Goal: Task Accomplishment & Management: Use online tool/utility

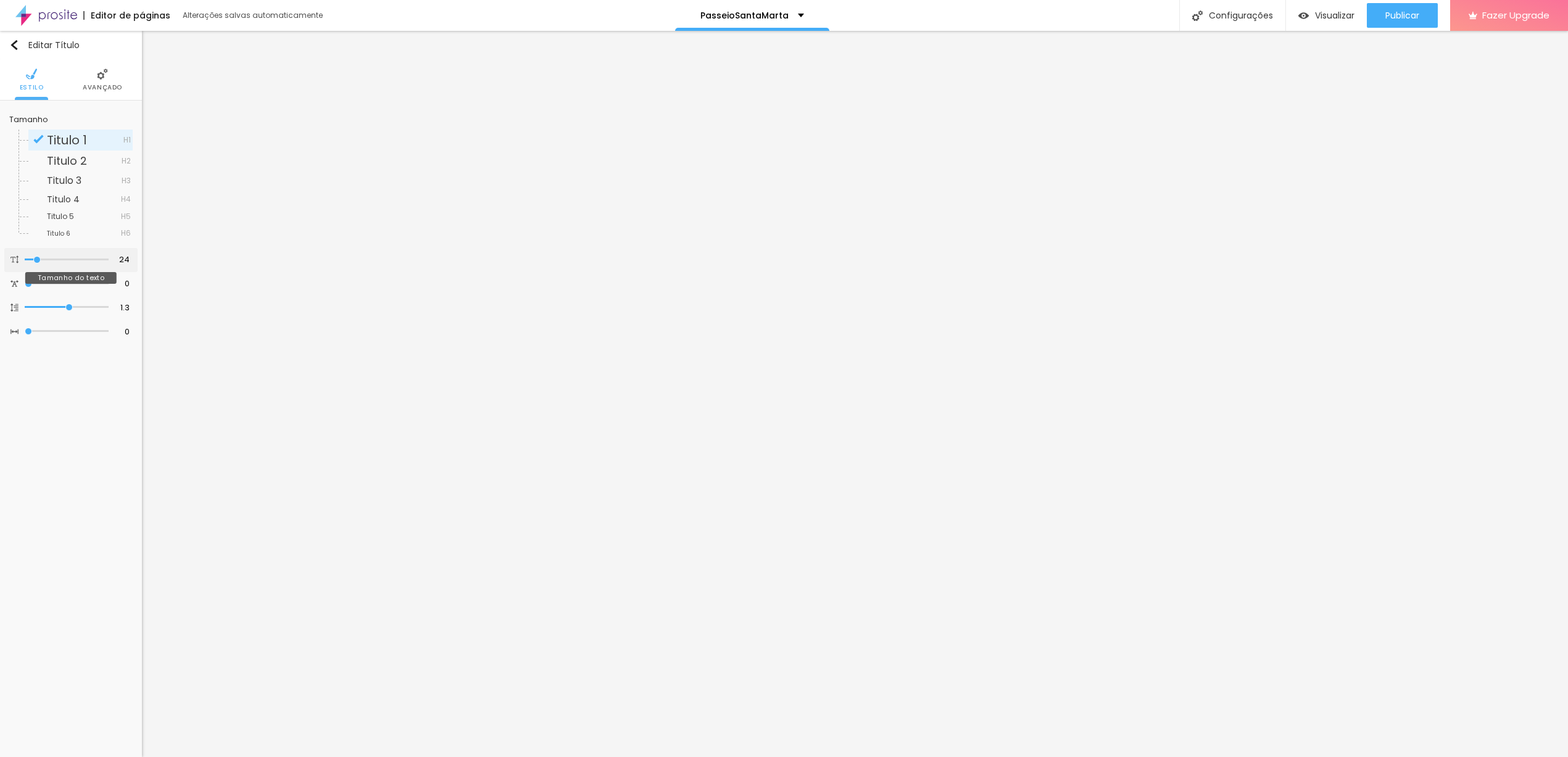
type input "19"
type input "17"
type input "15"
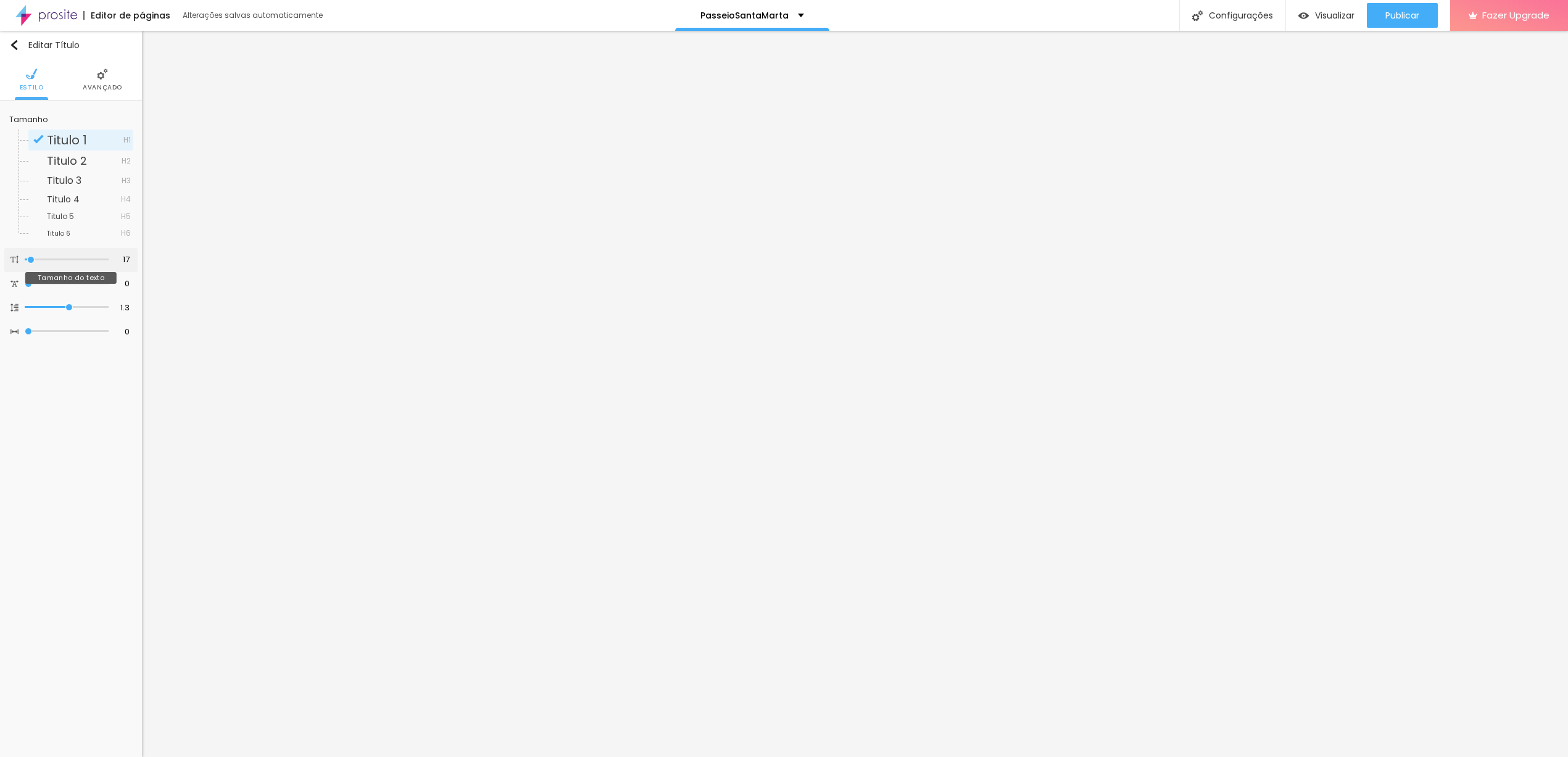
type input "15"
type input "14"
drag, startPoint x: 32, startPoint y: 260, endPoint x: 5, endPoint y: 255, distance: 27.5
click at [24, 257] on input "range" at bounding box center [66, 260] width 84 height 6
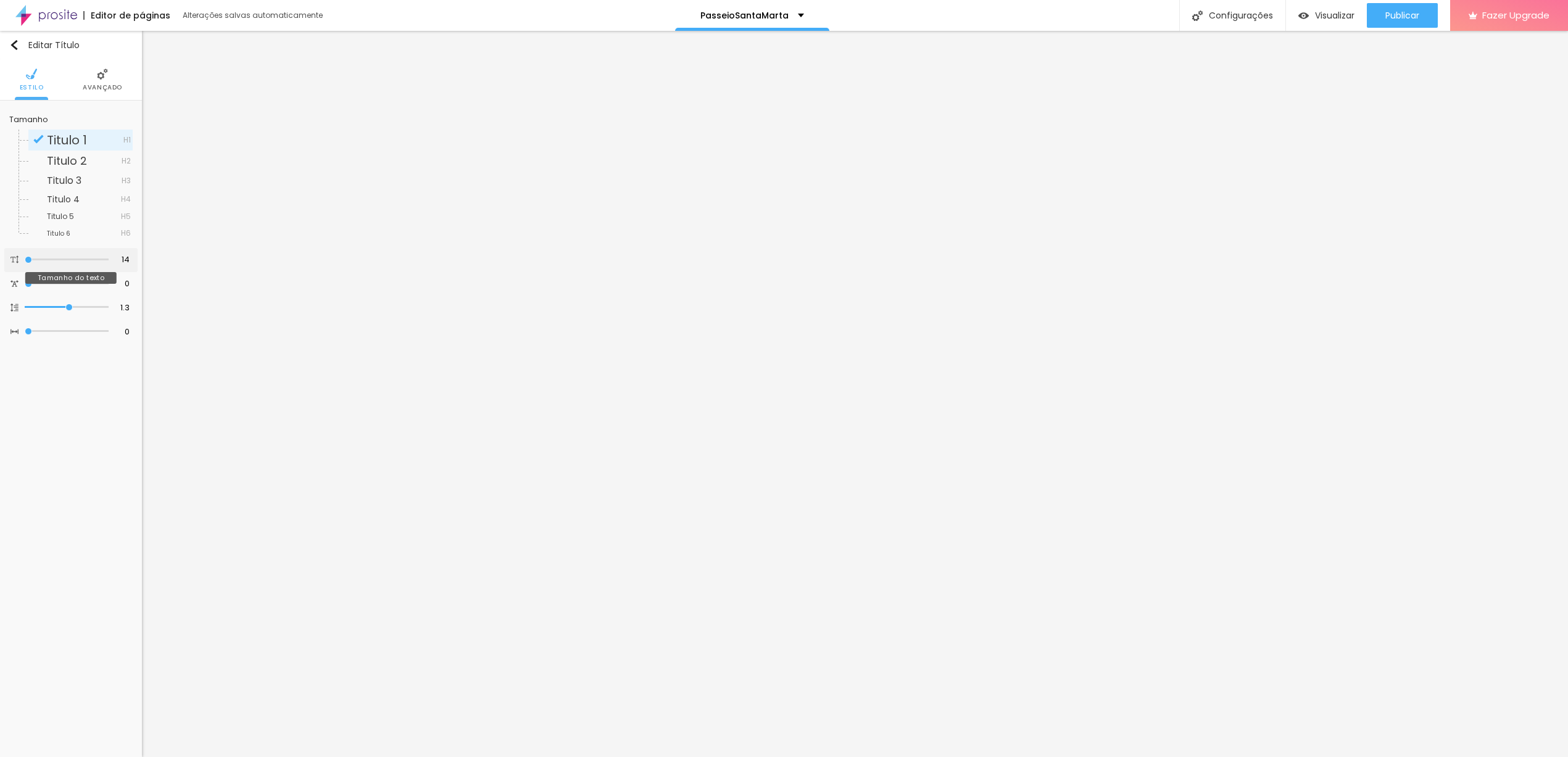
type input "28"
click at [40, 259] on input "range" at bounding box center [67, 259] width 79 height 10
click at [90, 87] on span "Avançado" at bounding box center [102, 87] width 39 height 6
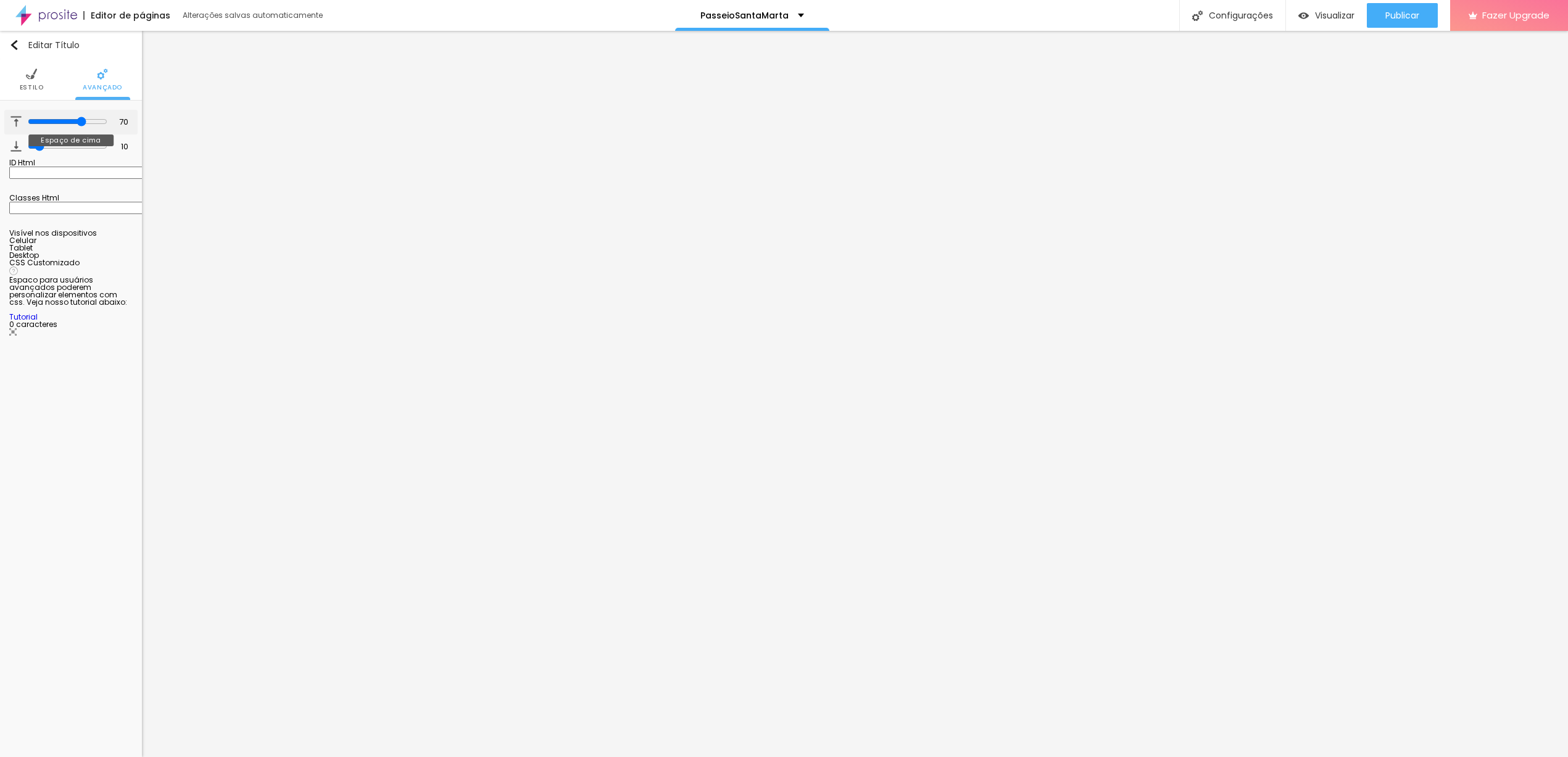
type input "38"
click at [57, 123] on input "range" at bounding box center [67, 121] width 79 height 10
type input "36"
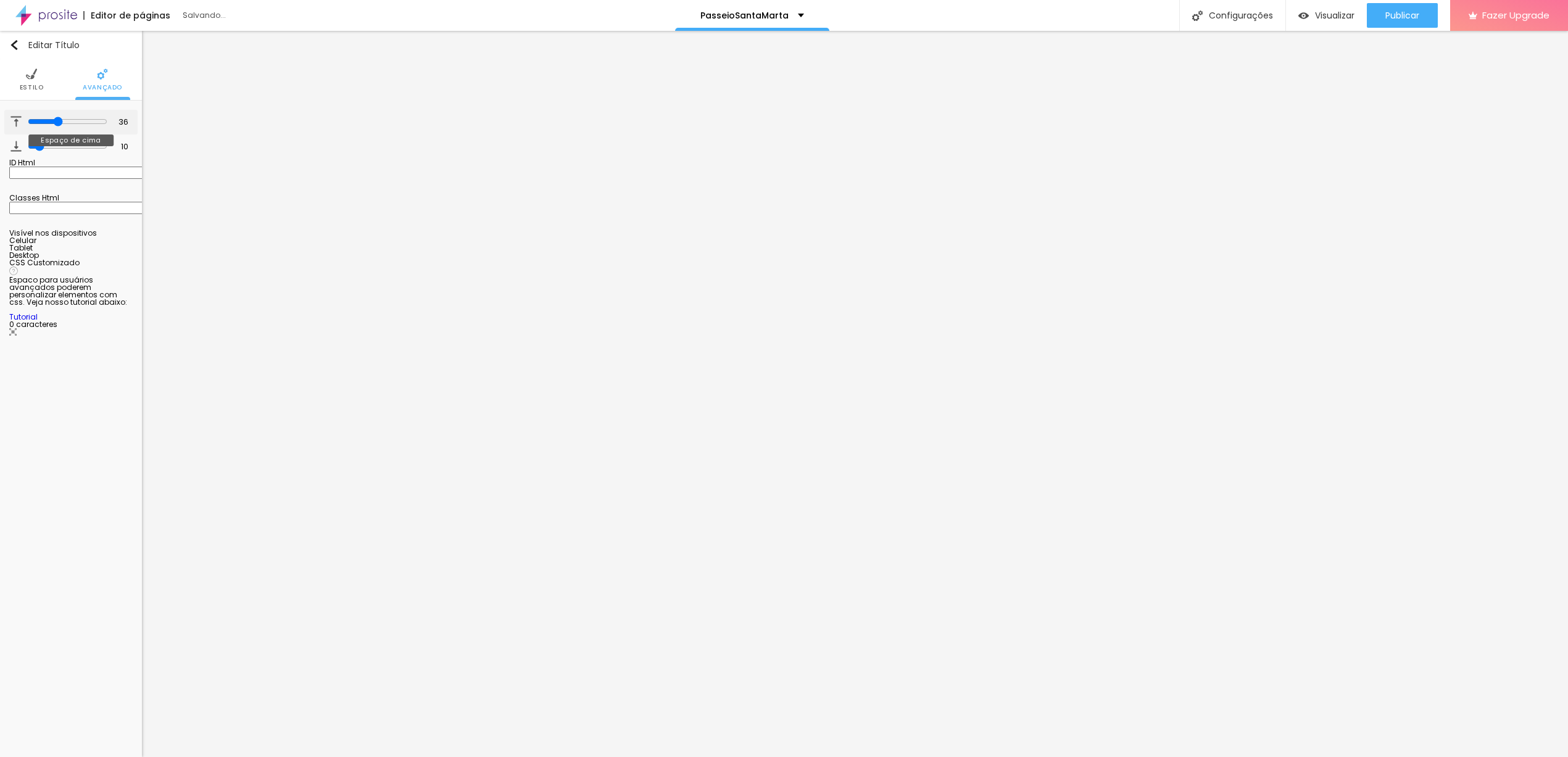
type input "22"
type input "19"
type input "13"
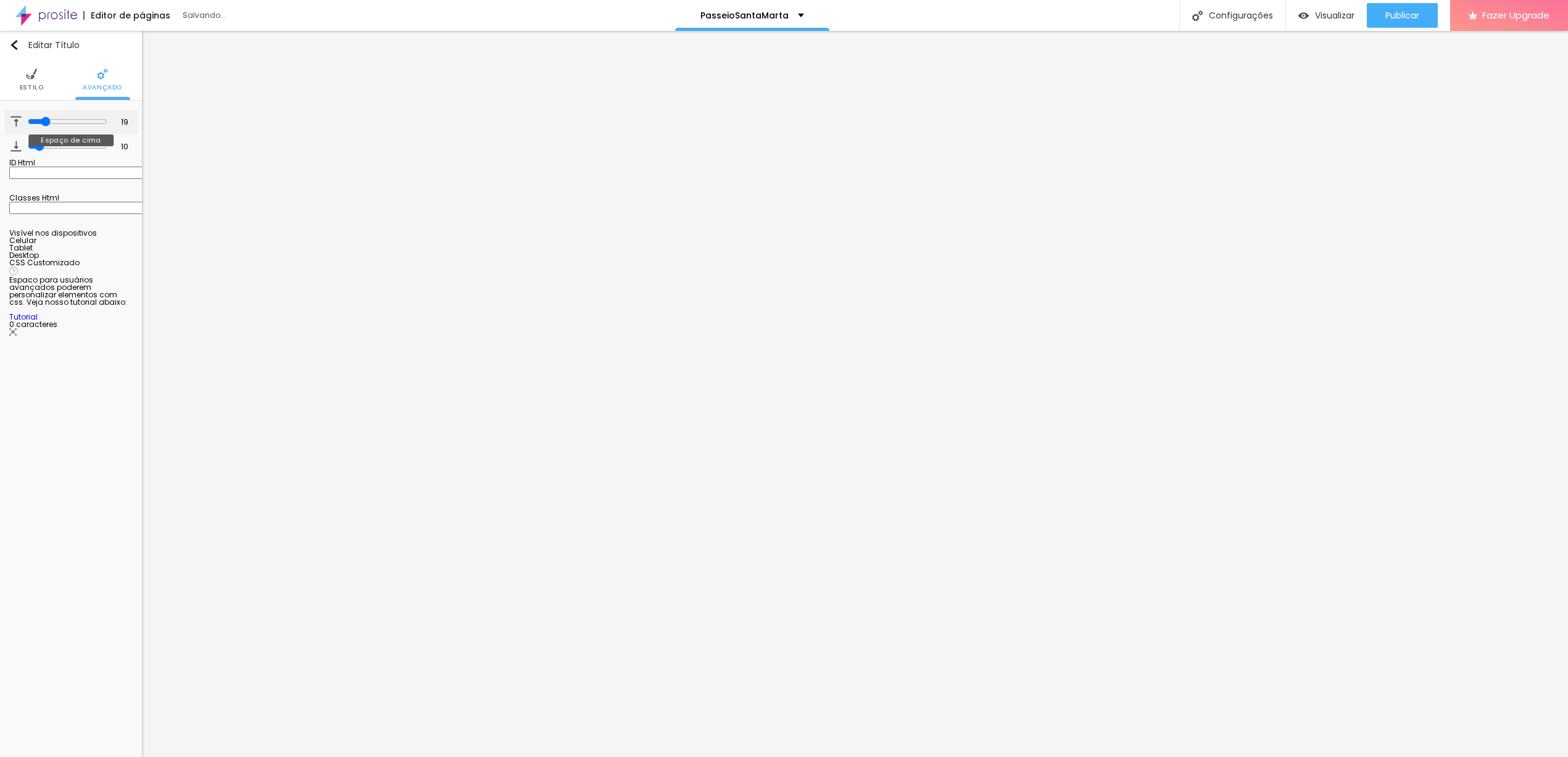
type input "13"
type input "0"
drag, startPoint x: 56, startPoint y: 121, endPoint x: 24, endPoint y: 121, distance: 32.0
click at [24, 121] on input "range" at bounding box center [66, 121] width 84 height 6
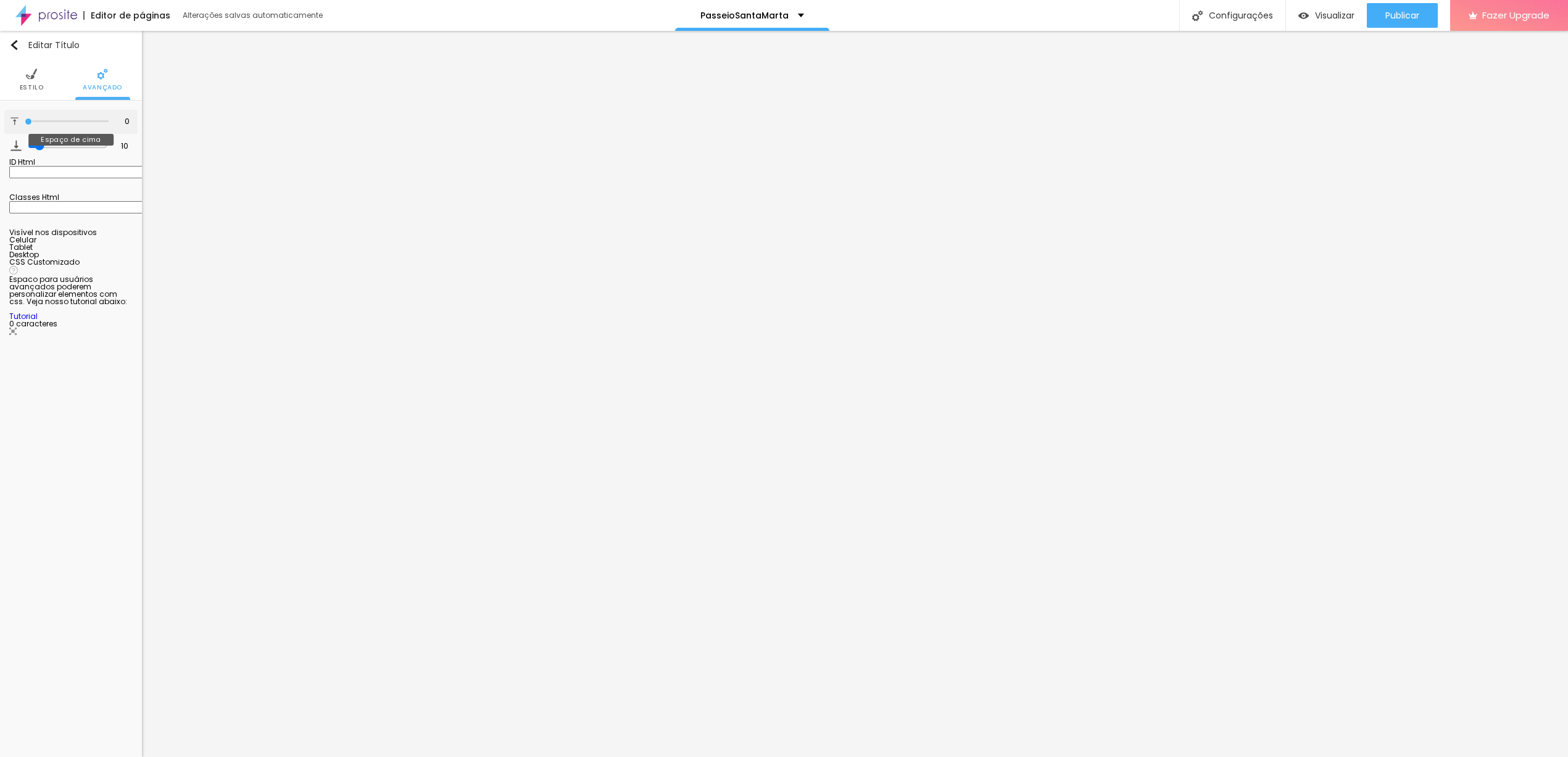
type input "4"
type input "8"
type input "9"
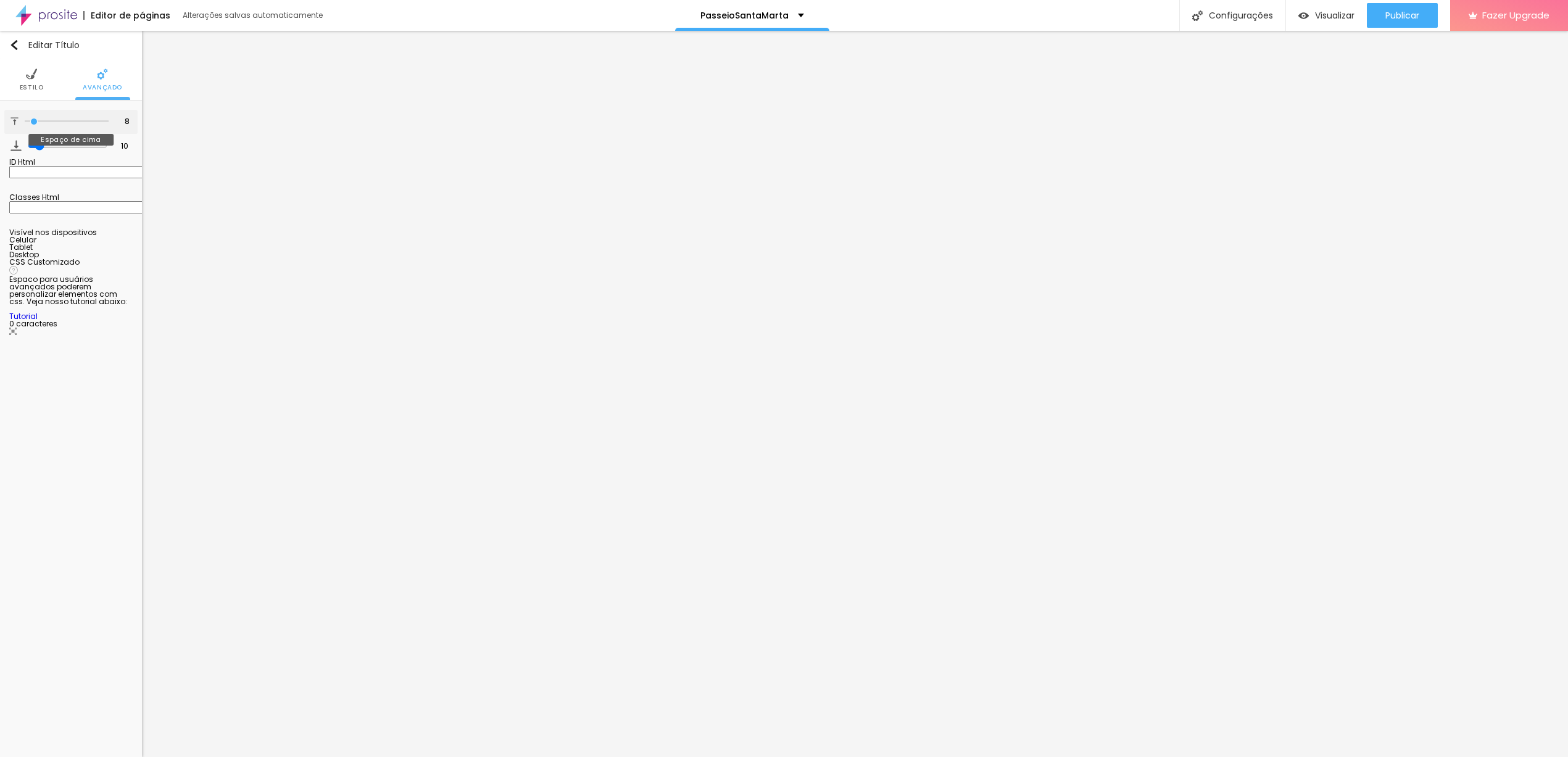
type input "9"
type input "10"
type input "11"
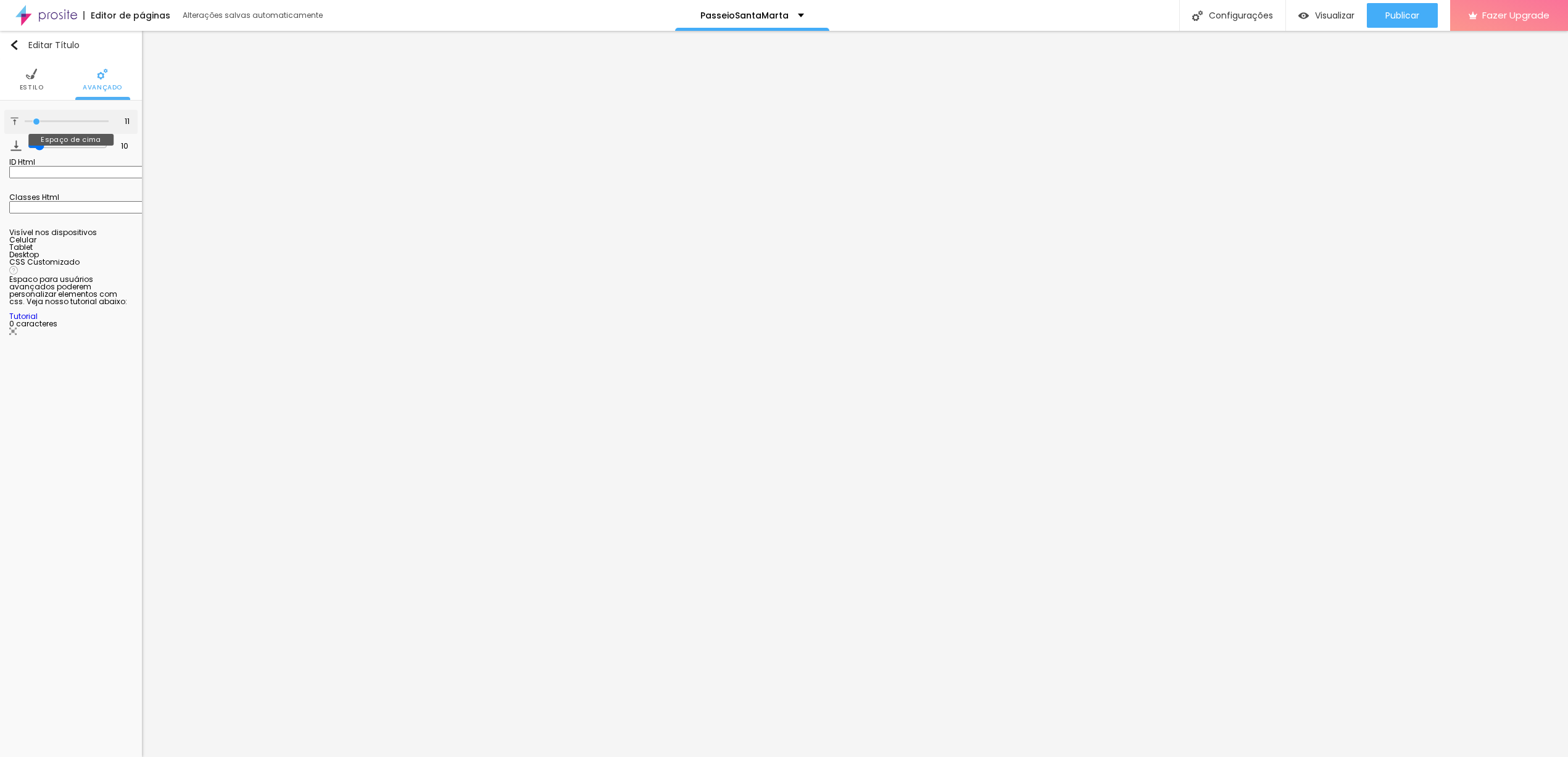
type input "13"
type input "14"
type input "19"
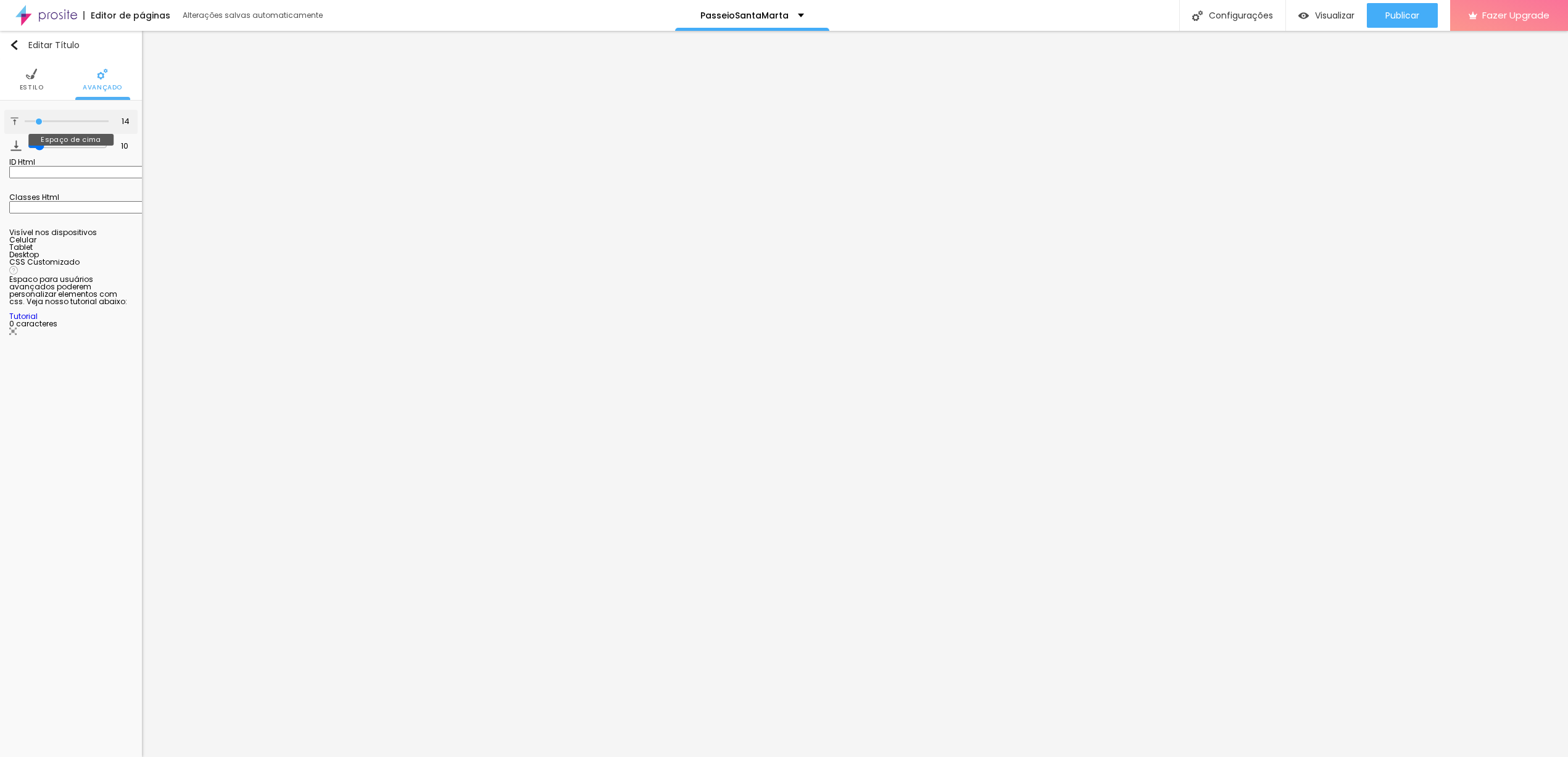
type input "19"
type input "20"
type input "22"
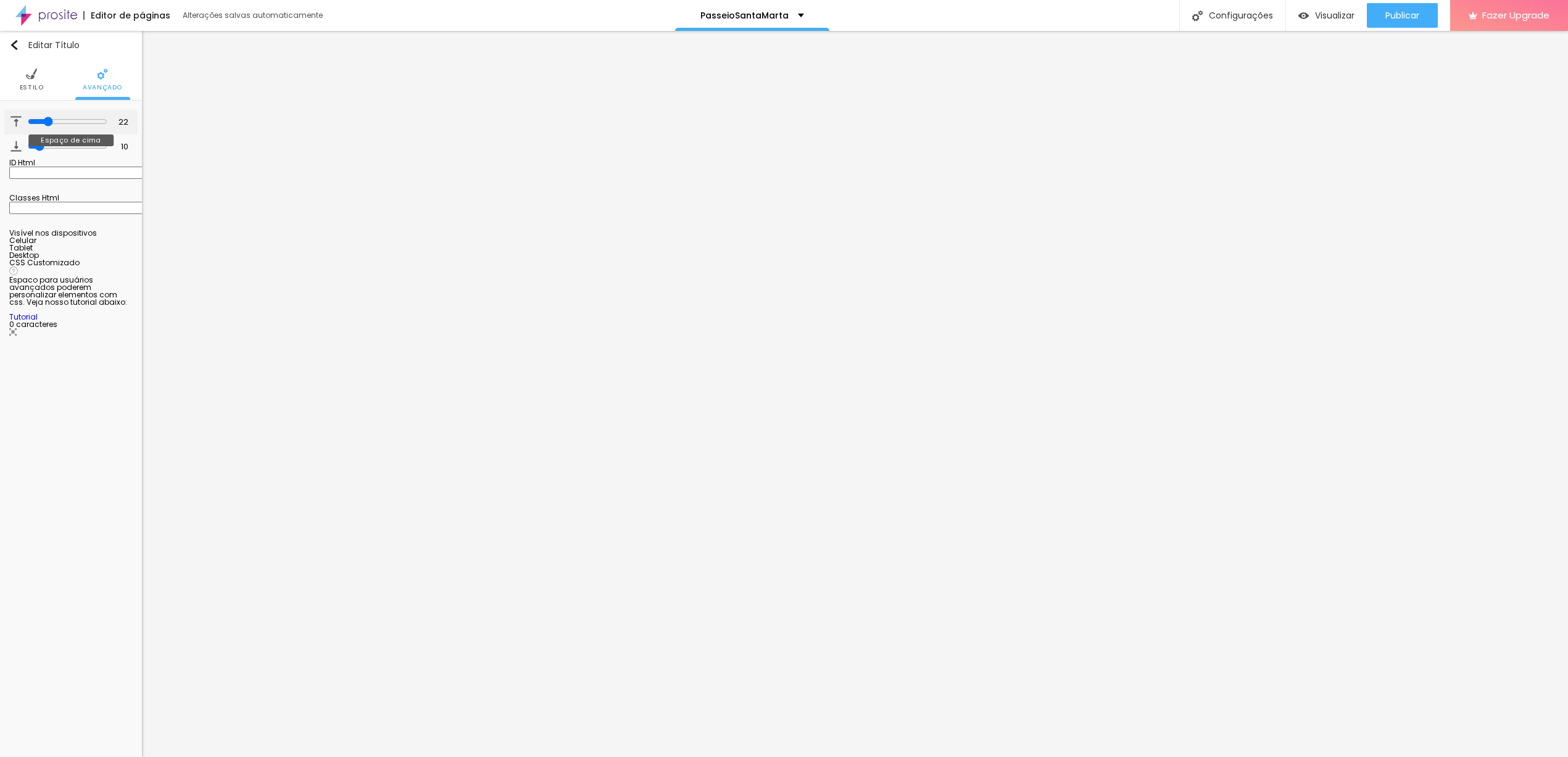
type input "23"
type input "22"
type input "21"
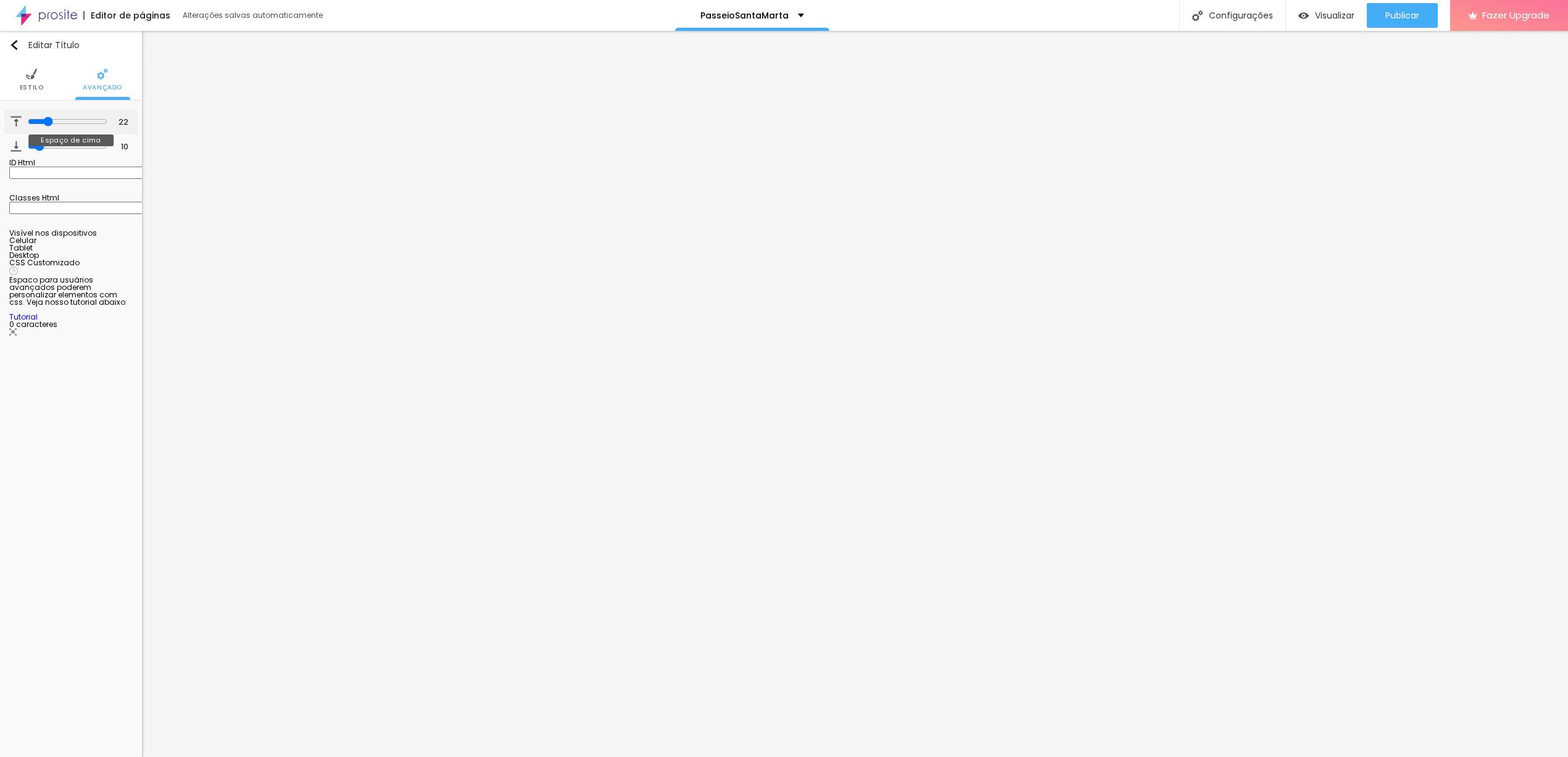
type input "21"
type input "20"
drag, startPoint x: 24, startPoint y: 121, endPoint x: 44, endPoint y: 122, distance: 20.0
type input "20"
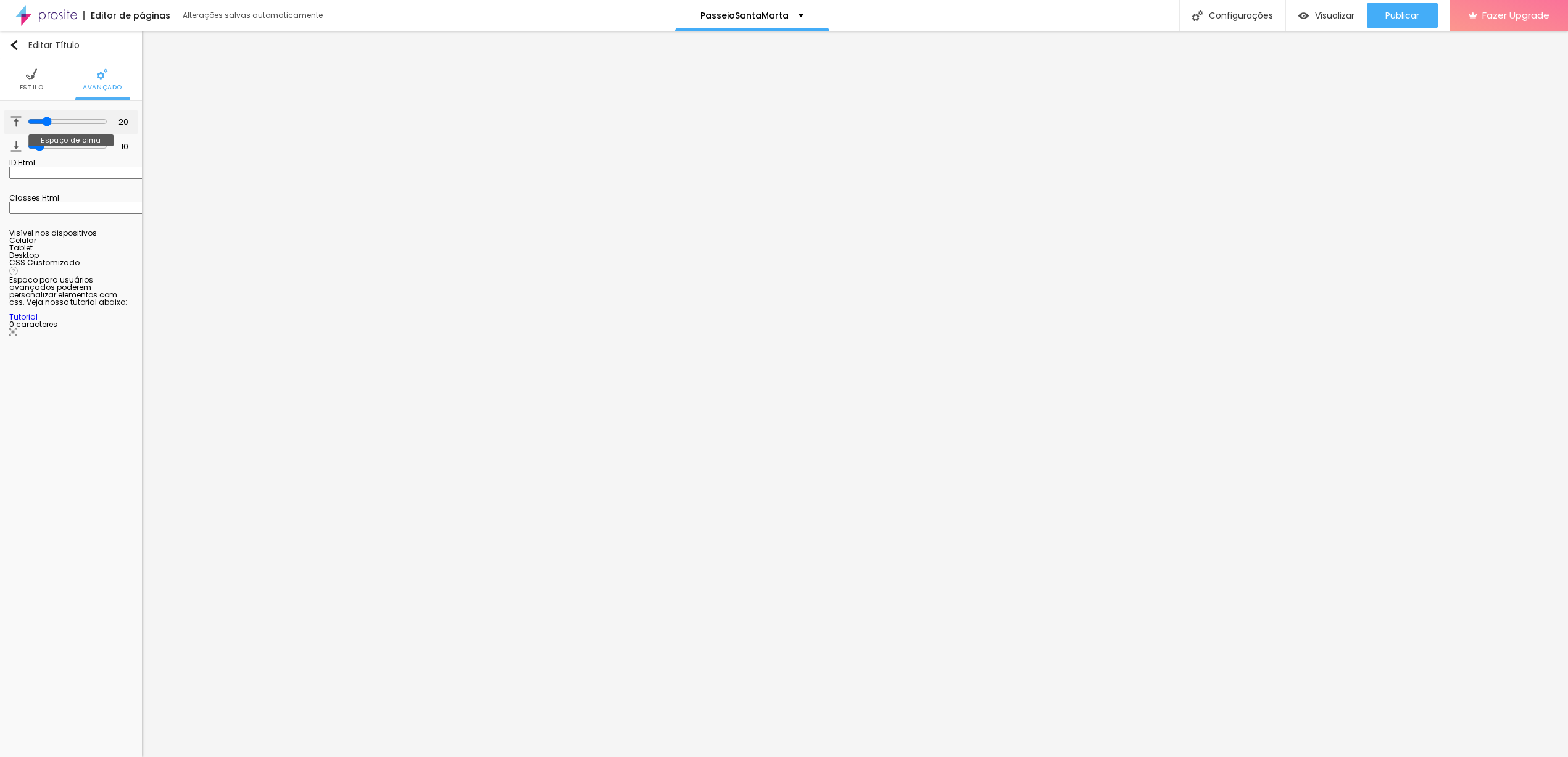
click at [44, 122] on input "range" at bounding box center [67, 121] width 79 height 10
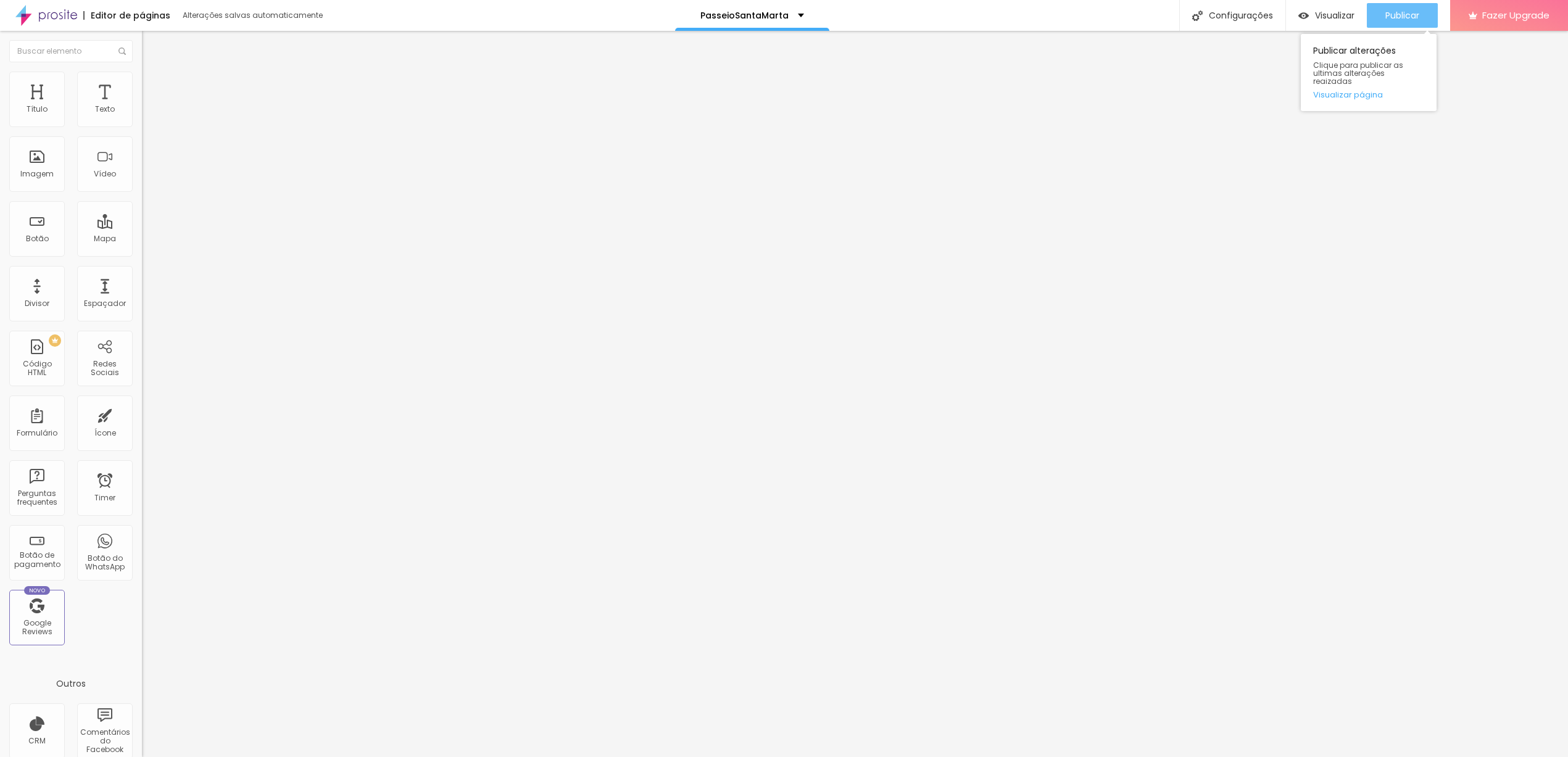
click at [1410, 5] on div "Publicar" at bounding box center [1402, 15] width 34 height 24
